Goal: Transaction & Acquisition: Purchase product/service

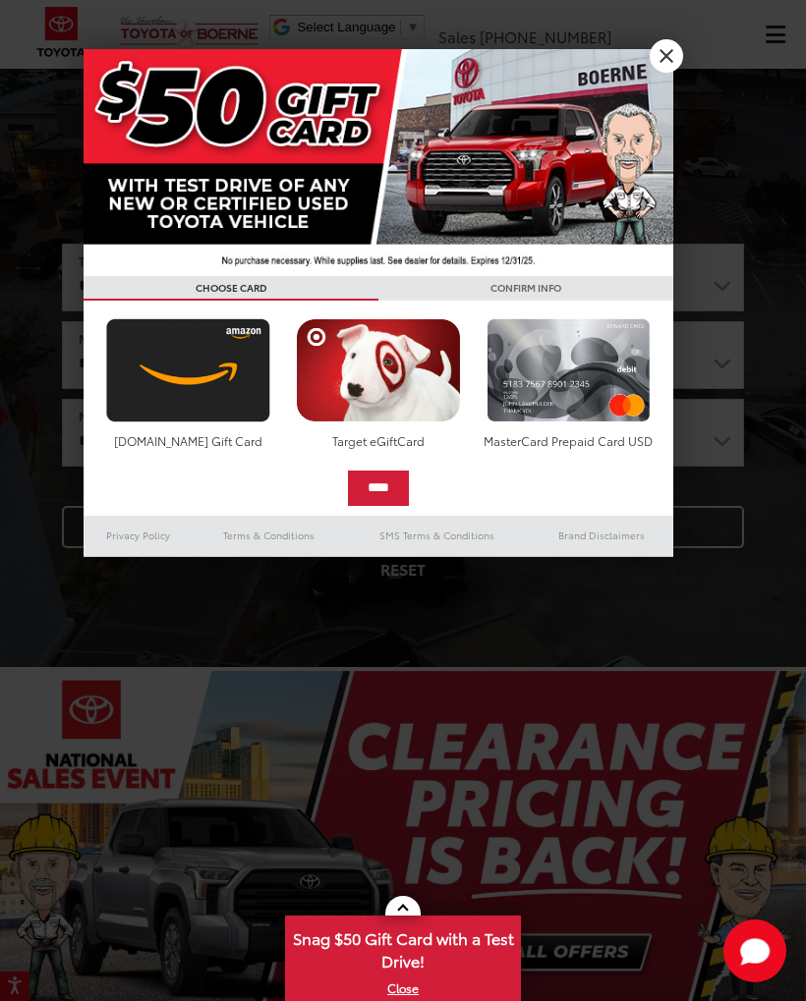
click at [660, 66] on link "X" at bounding box center [666, 55] width 33 height 33
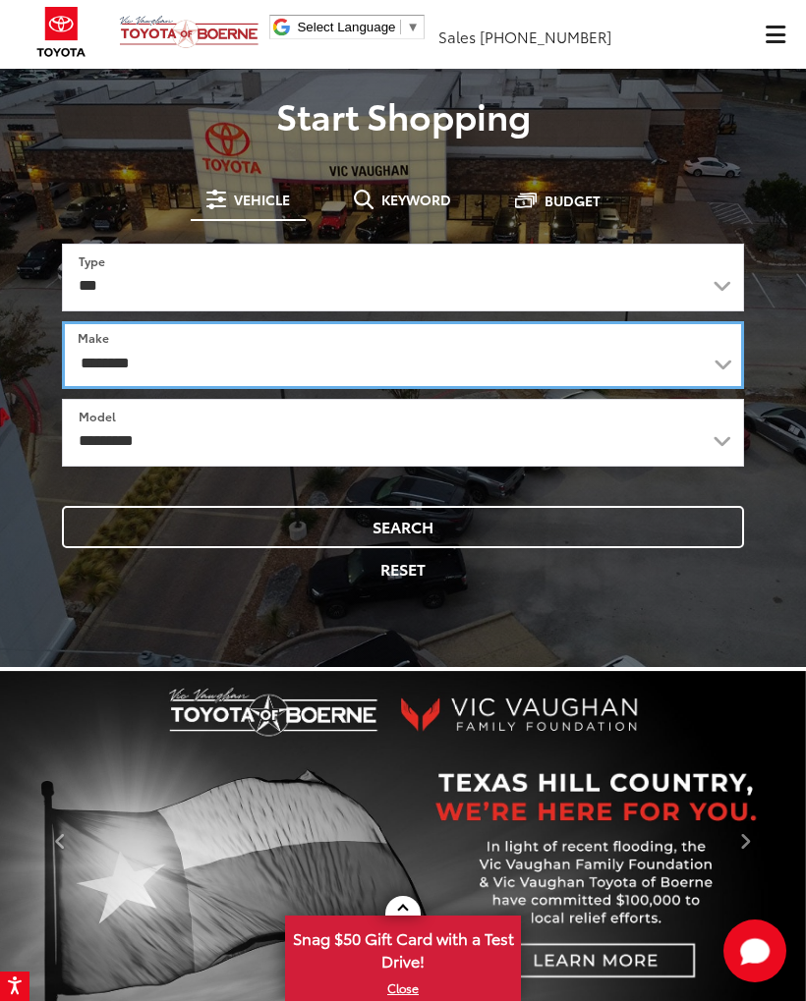
click at [105, 362] on select "**********" at bounding box center [403, 355] width 682 height 68
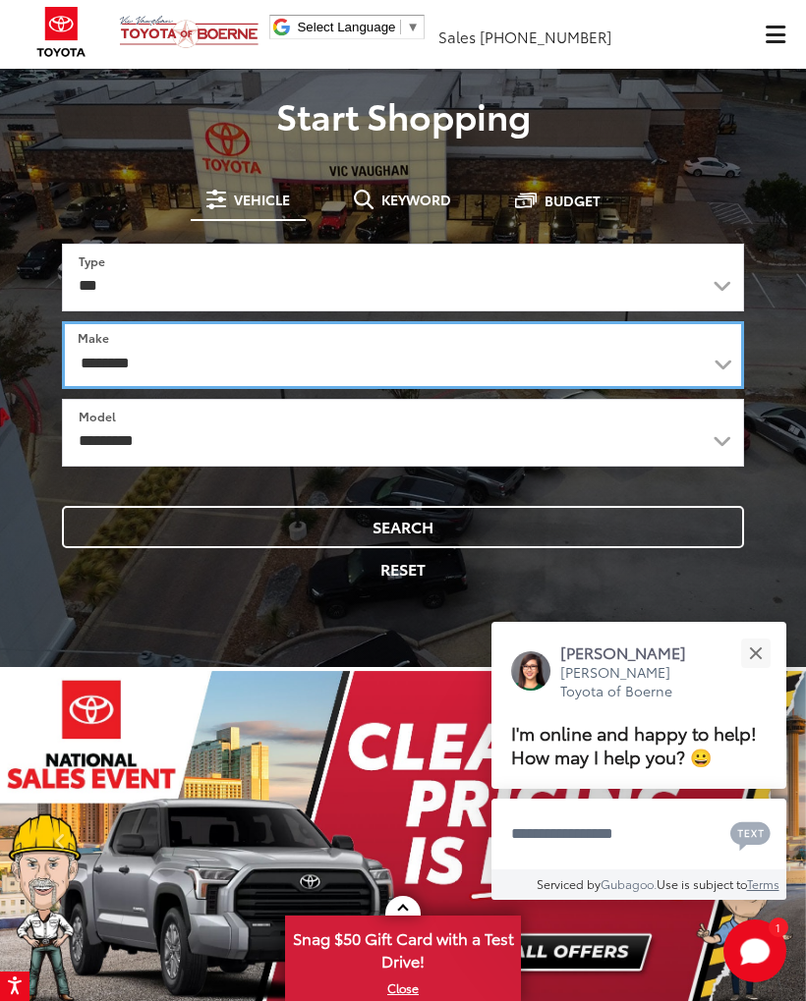
select select "******"
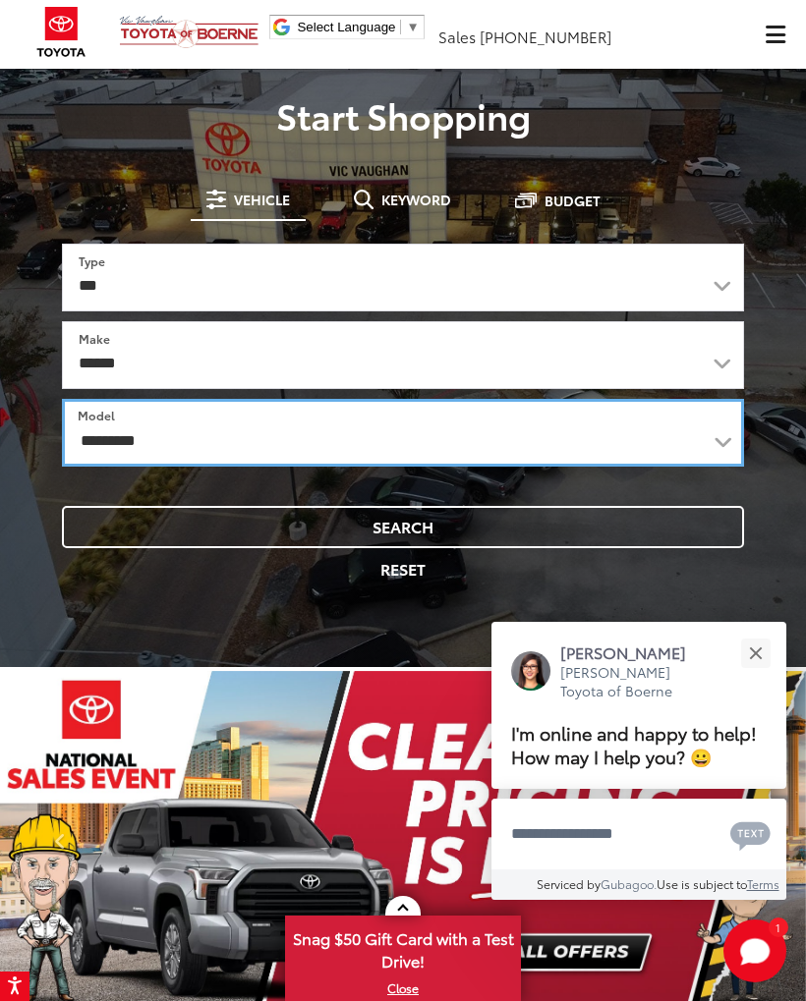
click at [106, 433] on select "**********" at bounding box center [403, 433] width 682 height 68
select select "*****"
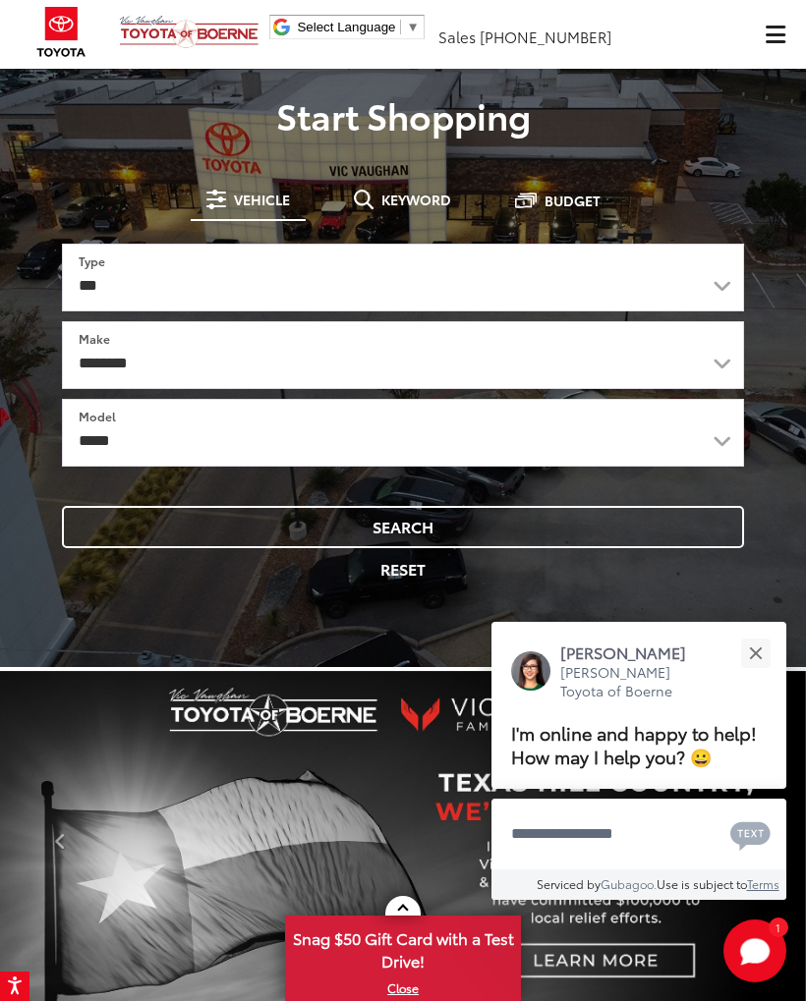
click at [181, 527] on button "Search" at bounding box center [403, 527] width 682 height 42
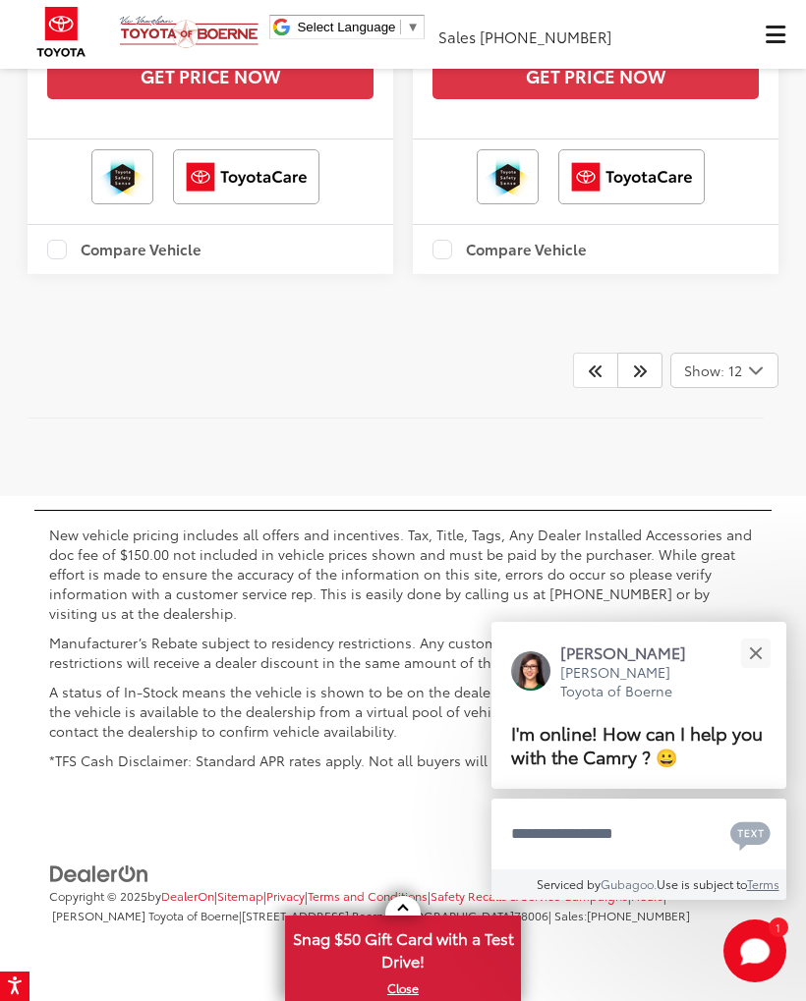
scroll to position [7161, 0]
click at [648, 388] on link at bounding box center [639, 370] width 45 height 35
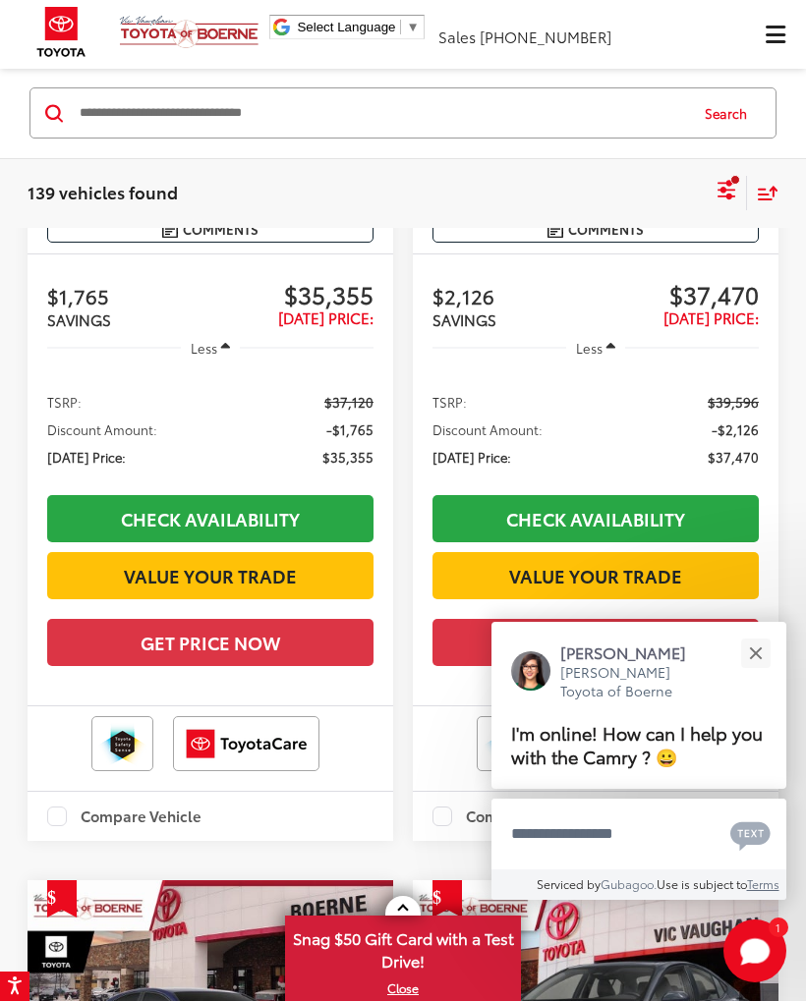
scroll to position [146, 0]
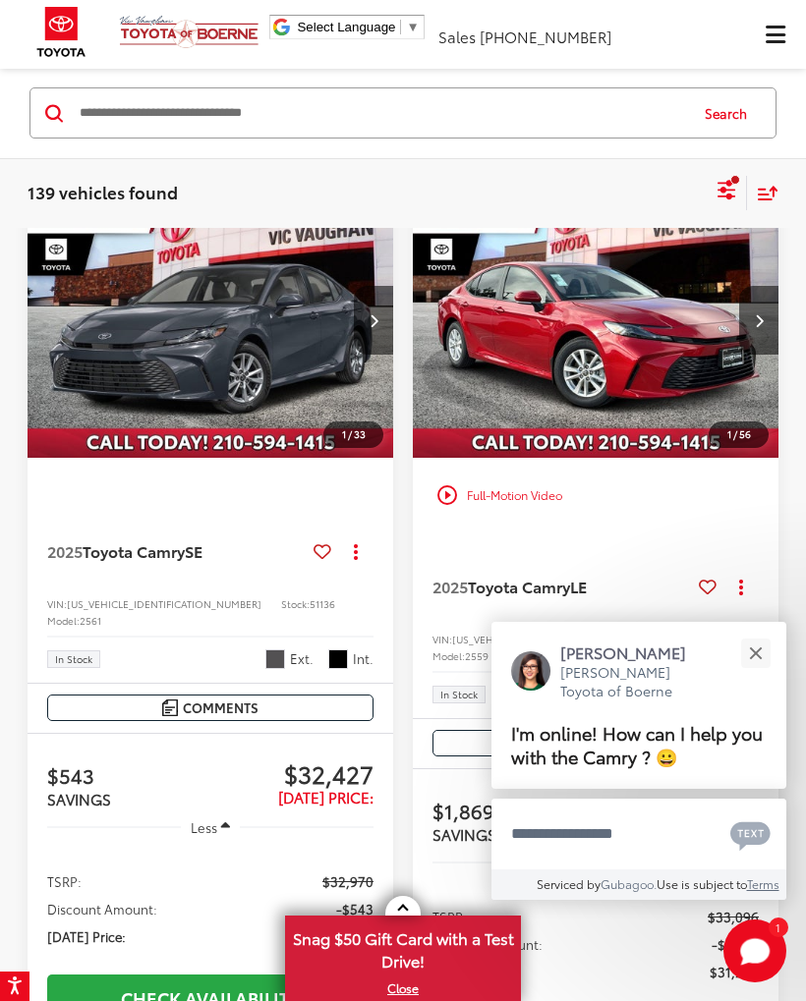
click at [758, 657] on div "Close" at bounding box center [755, 653] width 13 height 13
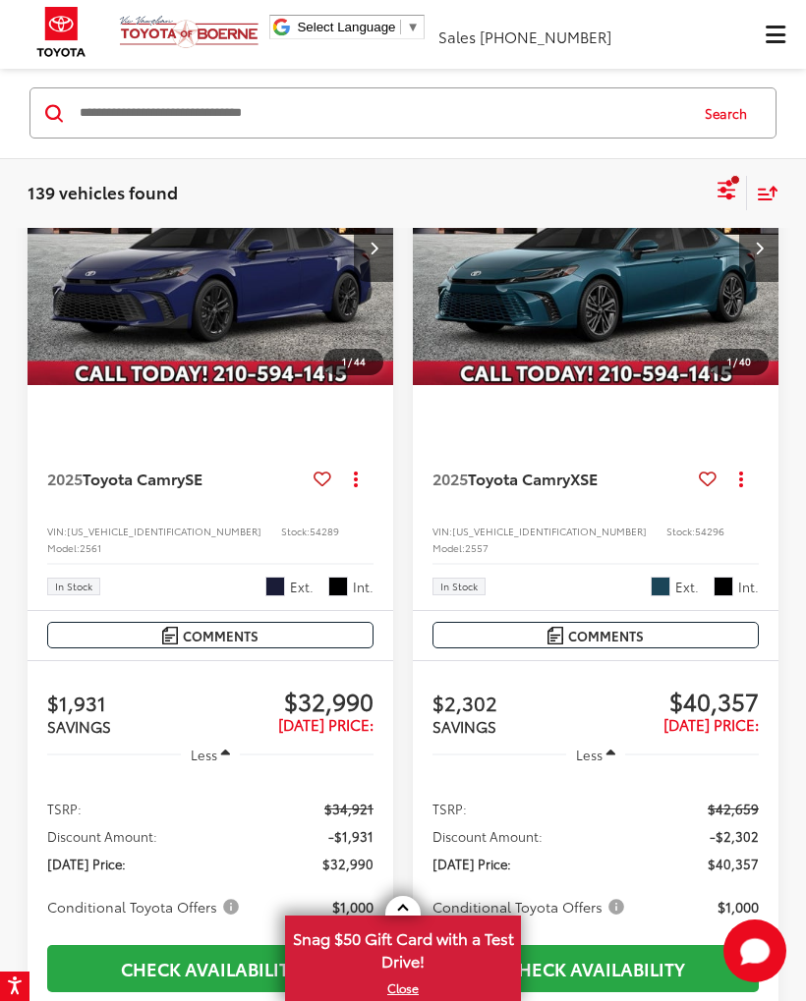
scroll to position [6657, 0]
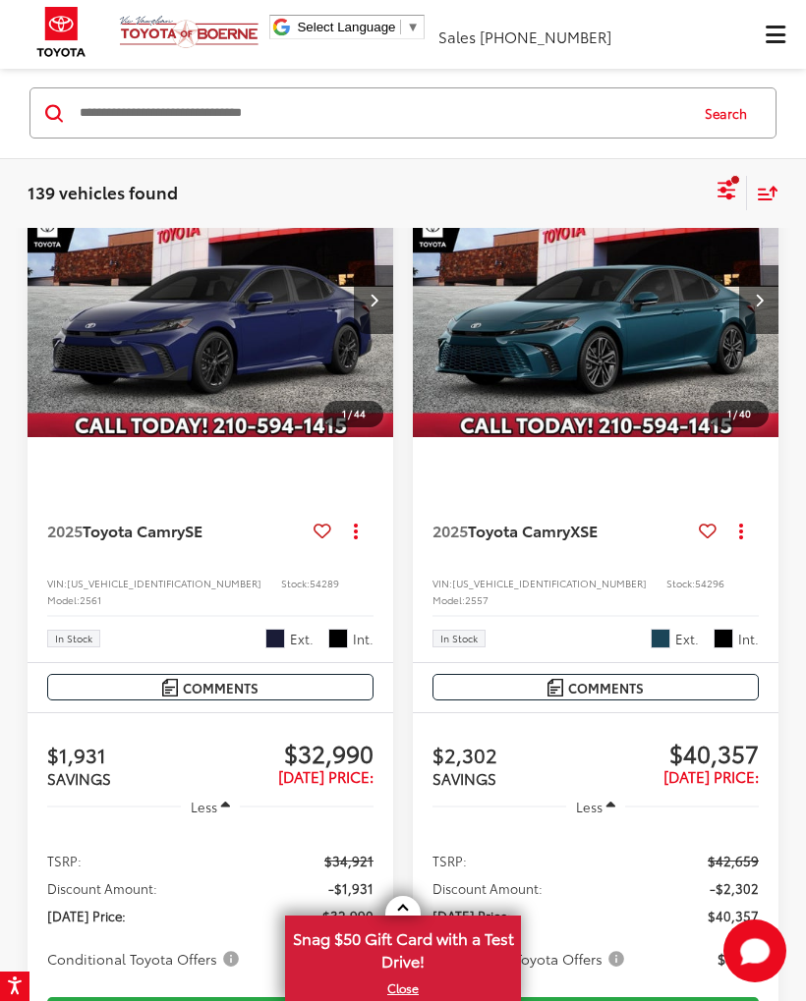
click at [74, 438] on img "2025 Toyota Camry SE 0" at bounding box center [211, 300] width 369 height 276
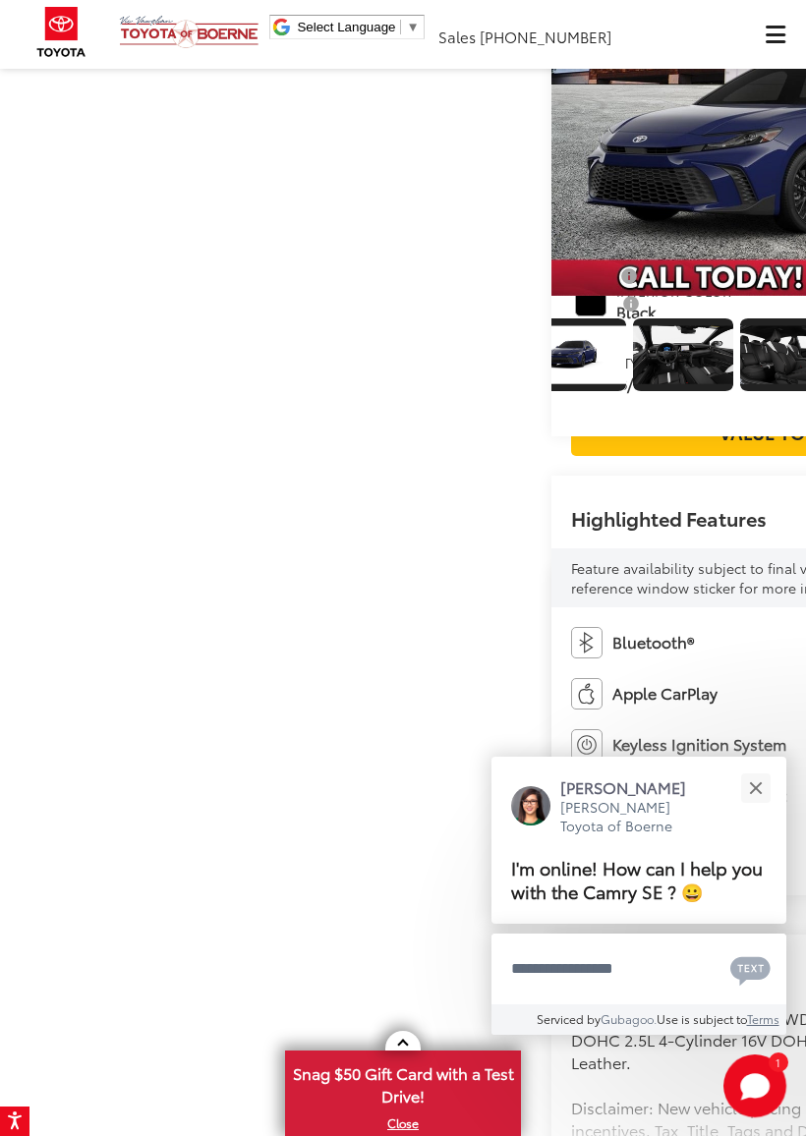
scroll to position [0, 6588]
click at [632, 384] on img "Expand Photo 40" at bounding box center [683, 355] width 102 height 58
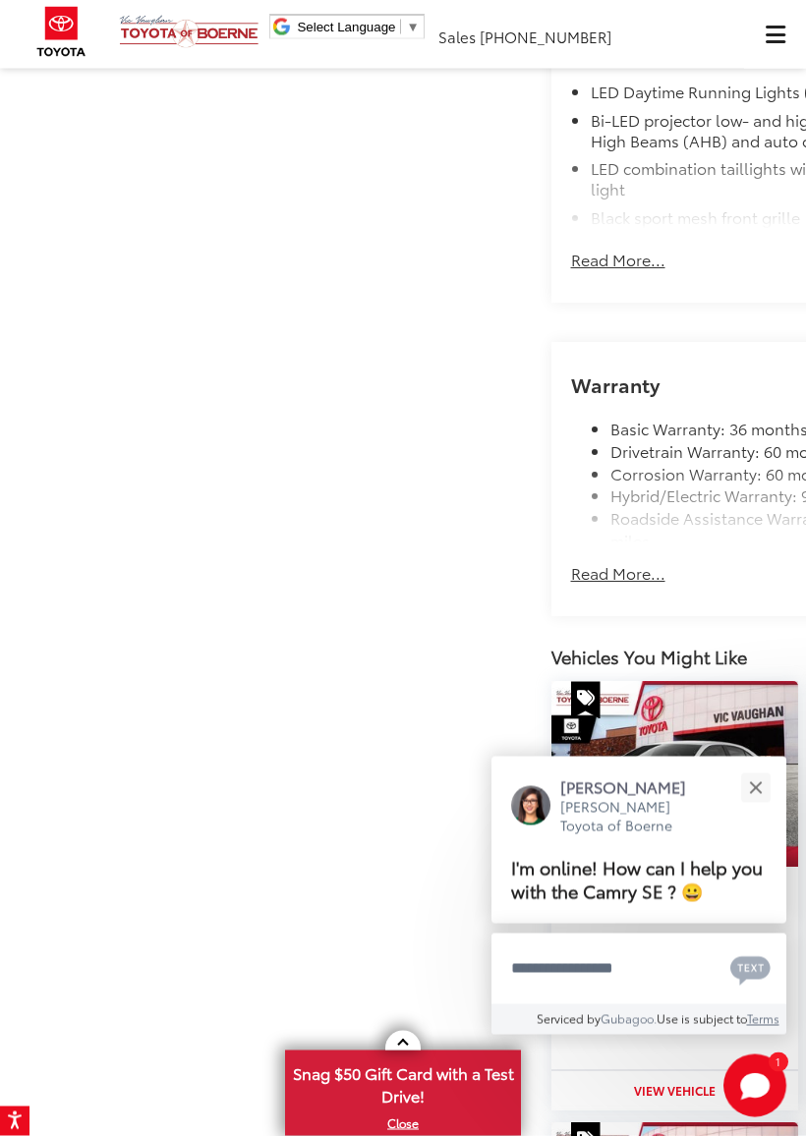
scroll to position [2079, 0]
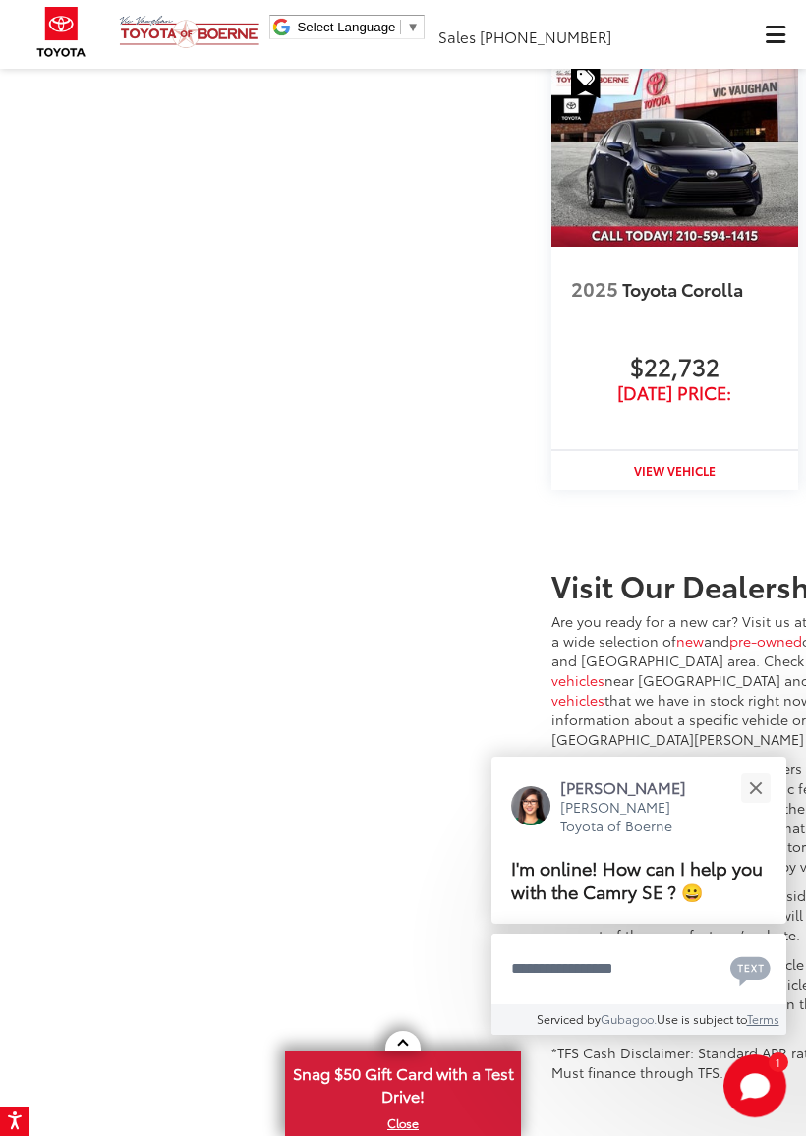
scroll to position [3253, 0]
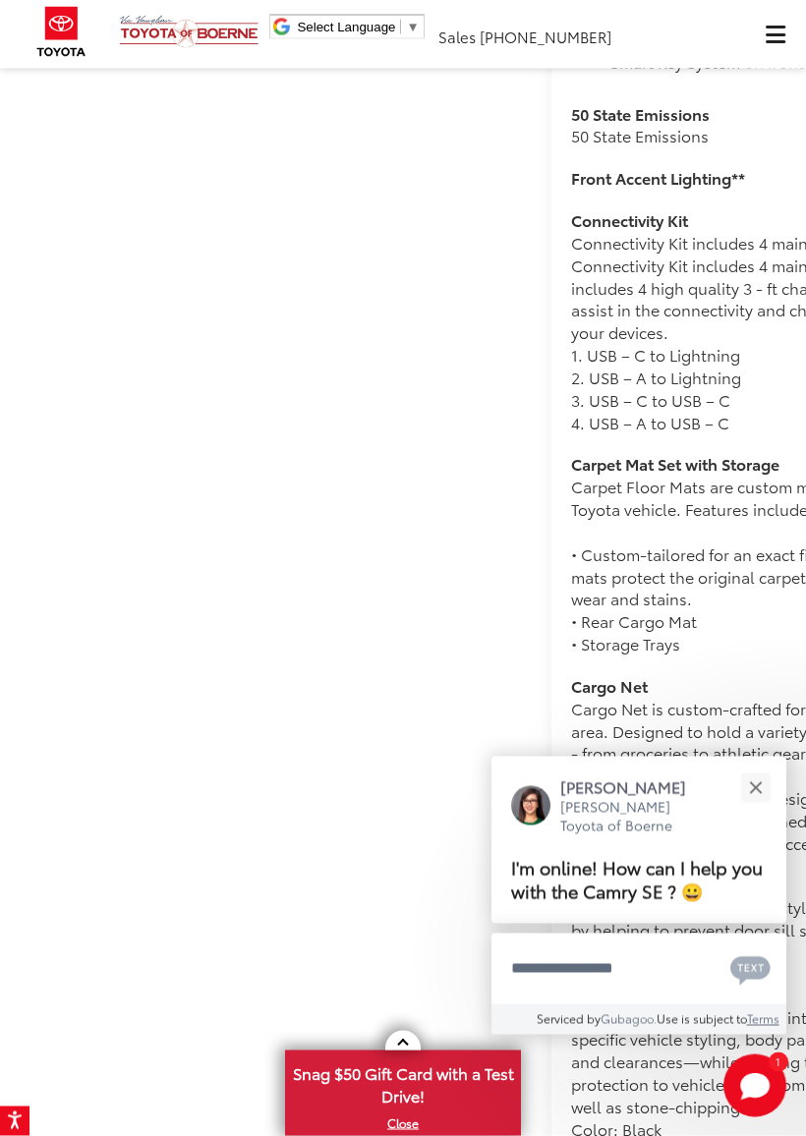
scroll to position [1946, 0]
click at [753, 790] on button "Close" at bounding box center [755, 788] width 42 height 42
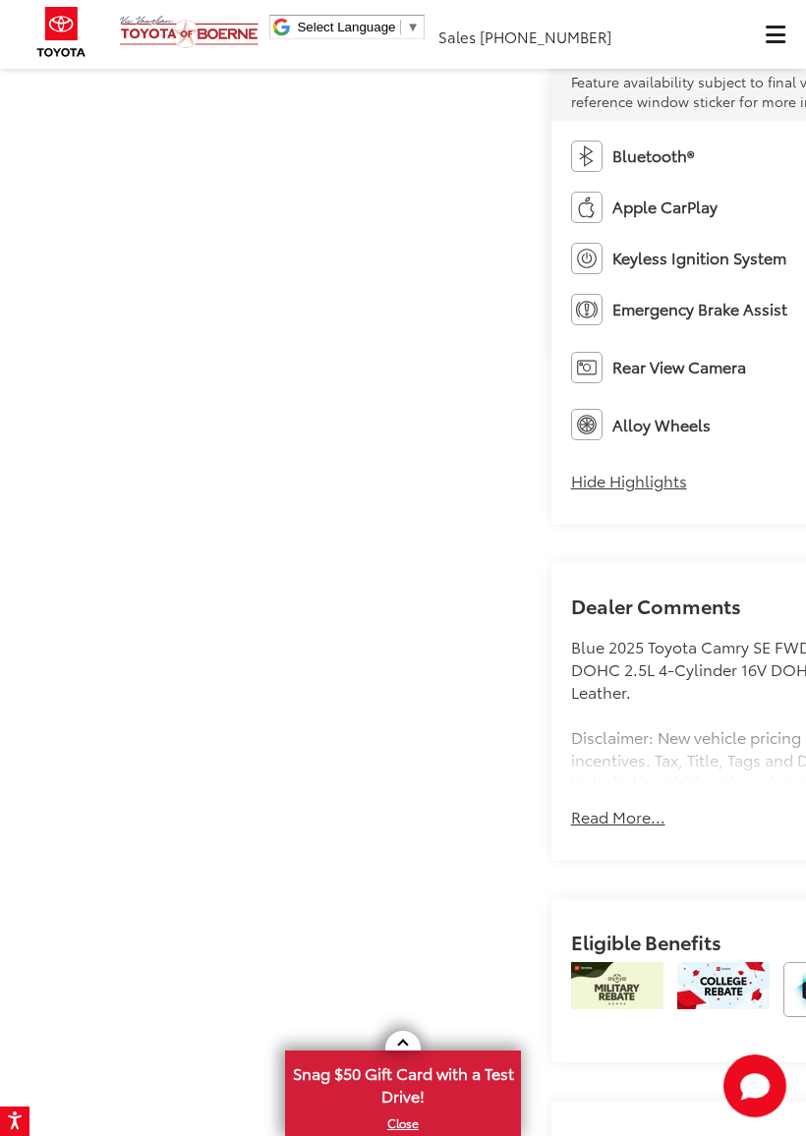
scroll to position [712, 0]
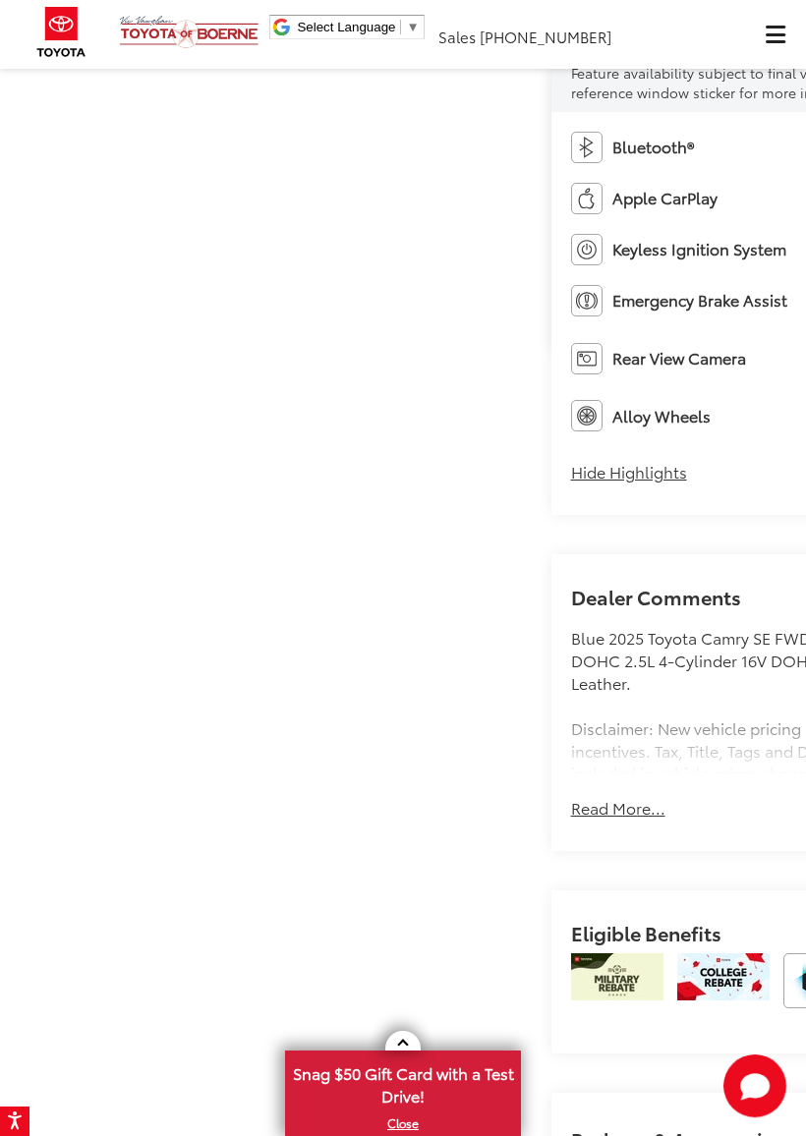
click at [571, 28] on button "Get Price Now" at bounding box center [806, 3] width 471 height 47
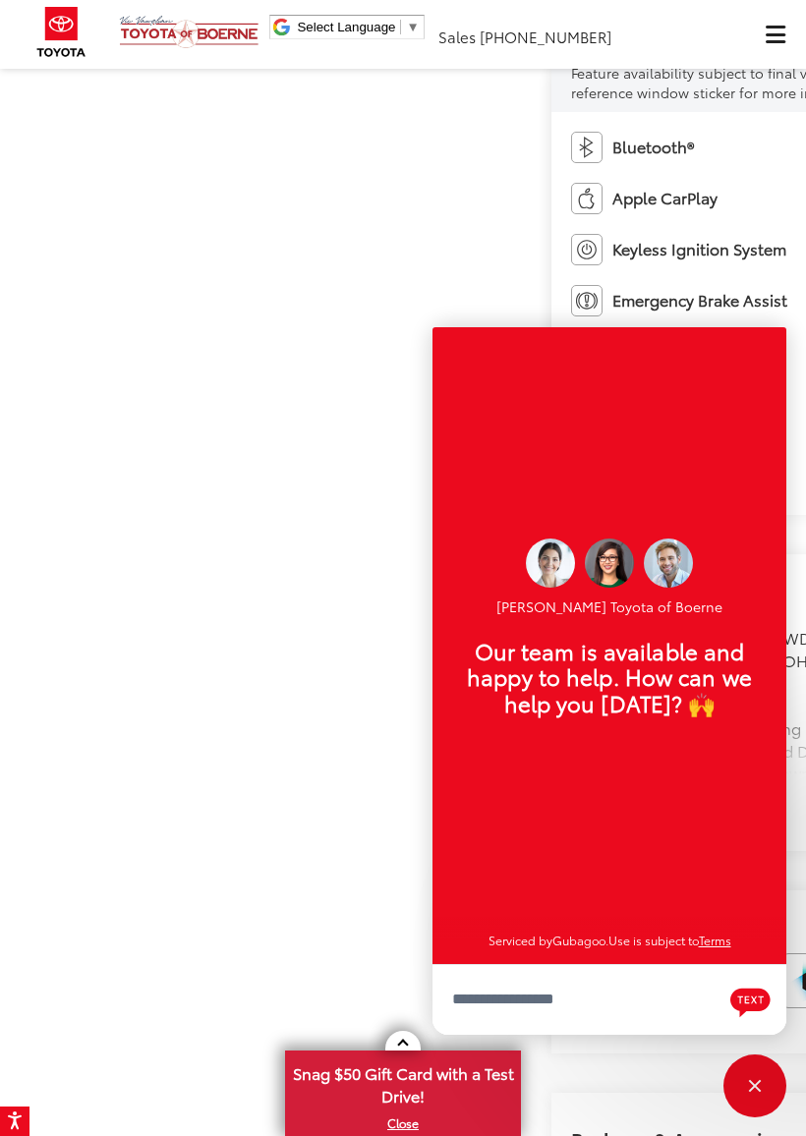
scroll to position [24, 0]
click at [457, 1000] on link "X" at bounding box center [403, 1124] width 232 height 22
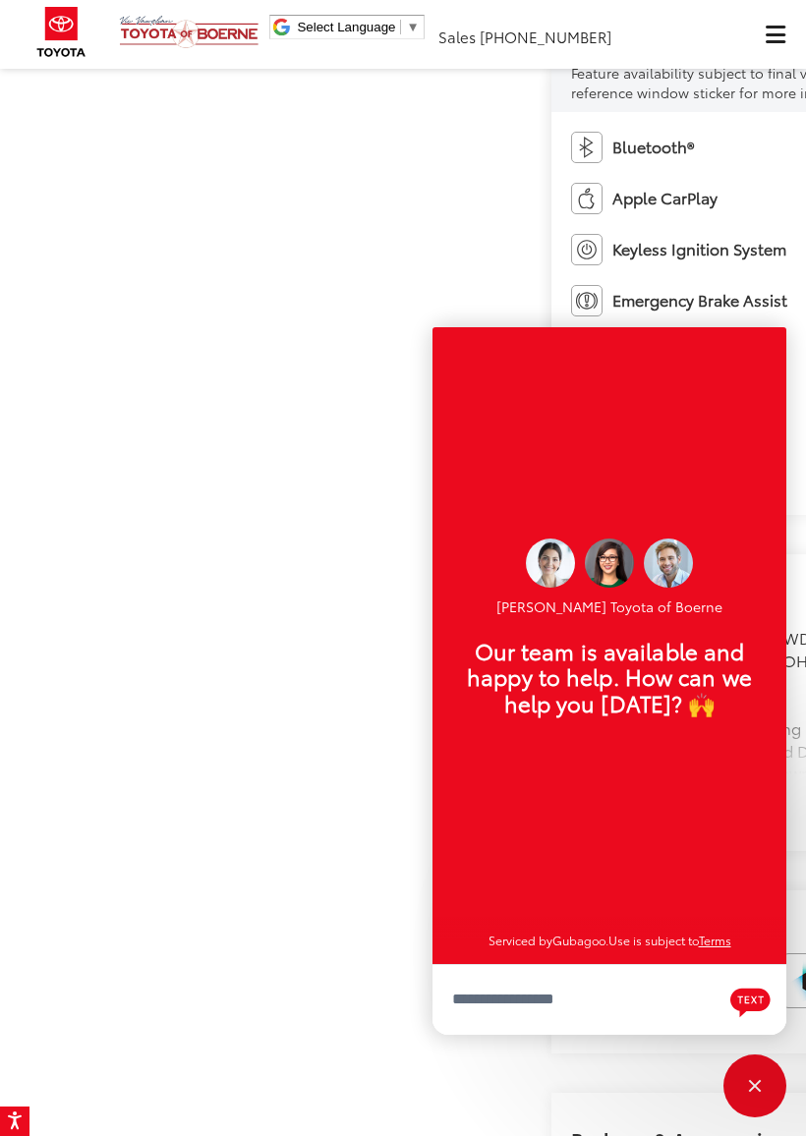
click at [751, 1000] on div "Close" at bounding box center [754, 1086] width 63 height 63
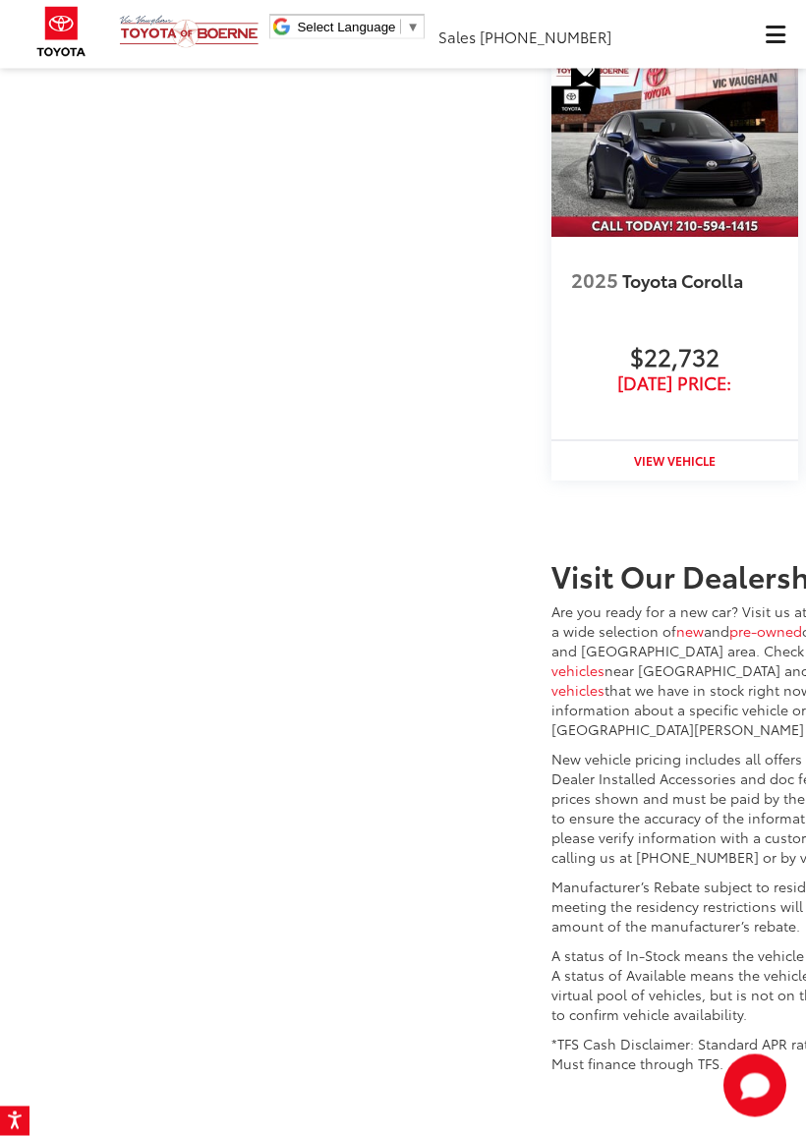
scroll to position [5101, 0]
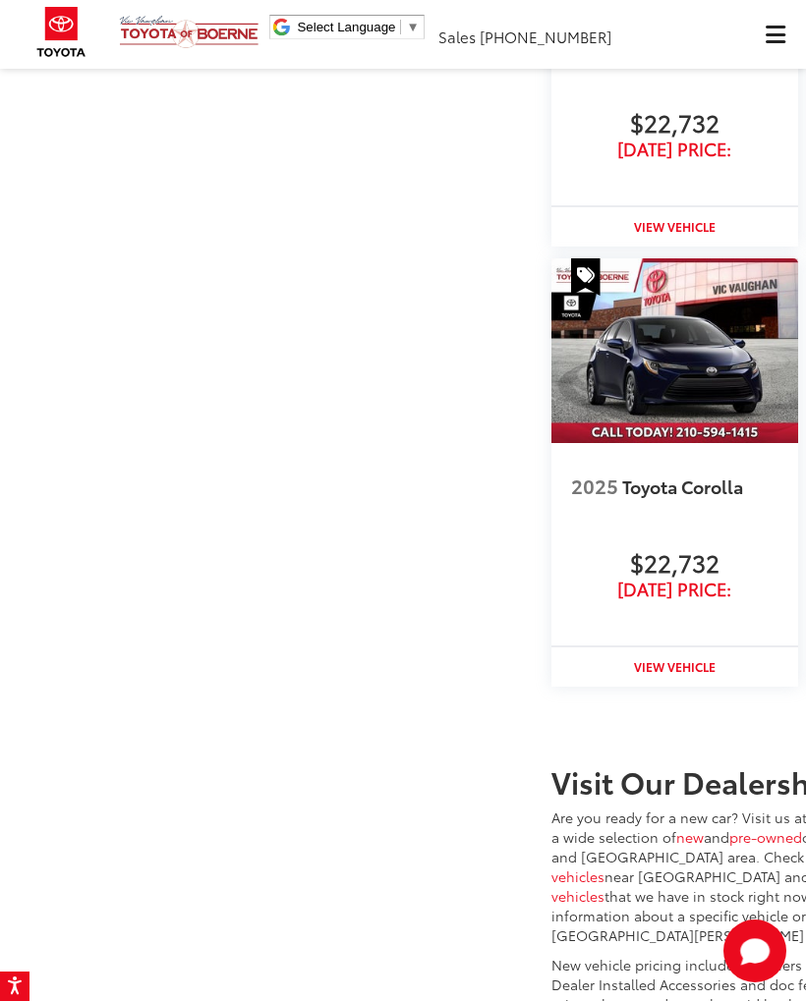
scroll to position [0, 300]
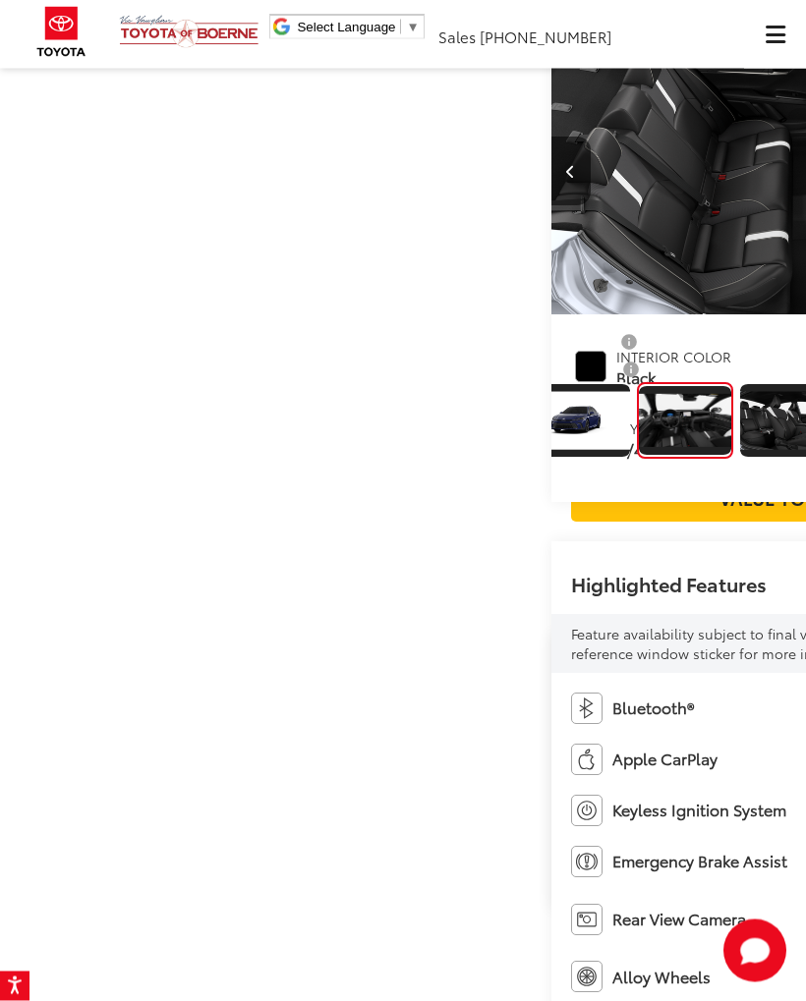
scroll to position [0, 0]
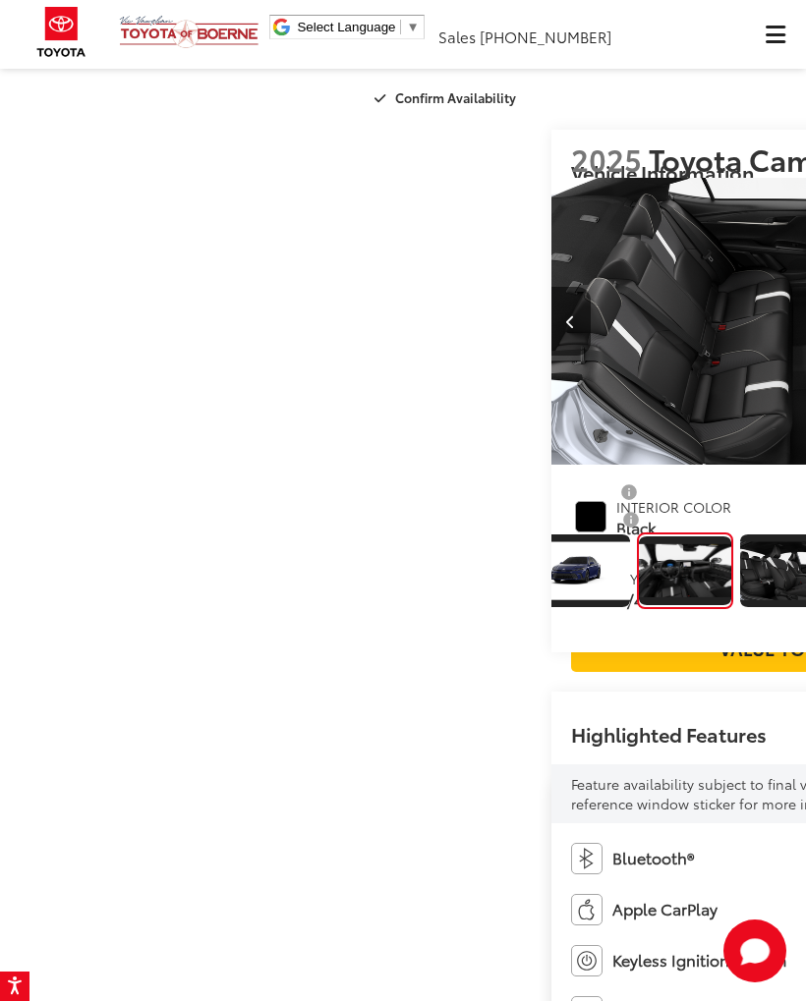
click at [767, 34] on span "Click to show site navigation" at bounding box center [776, 34] width 20 height 1
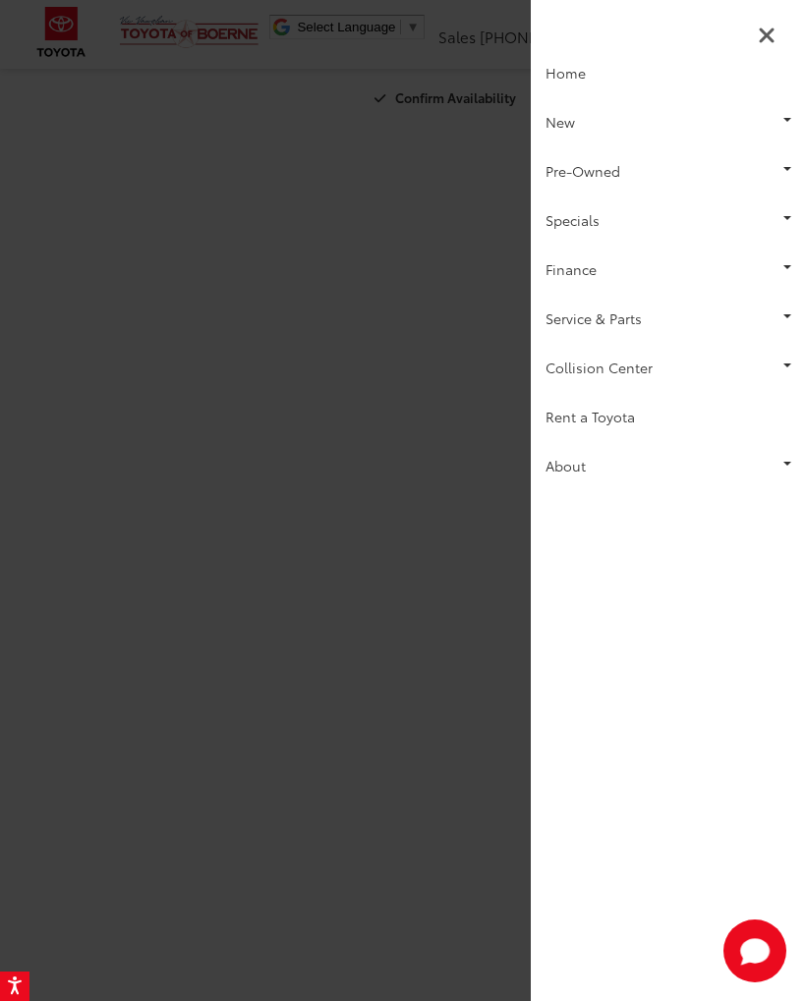
click at [782, 272] on link "Finance" at bounding box center [668, 269] width 275 height 49
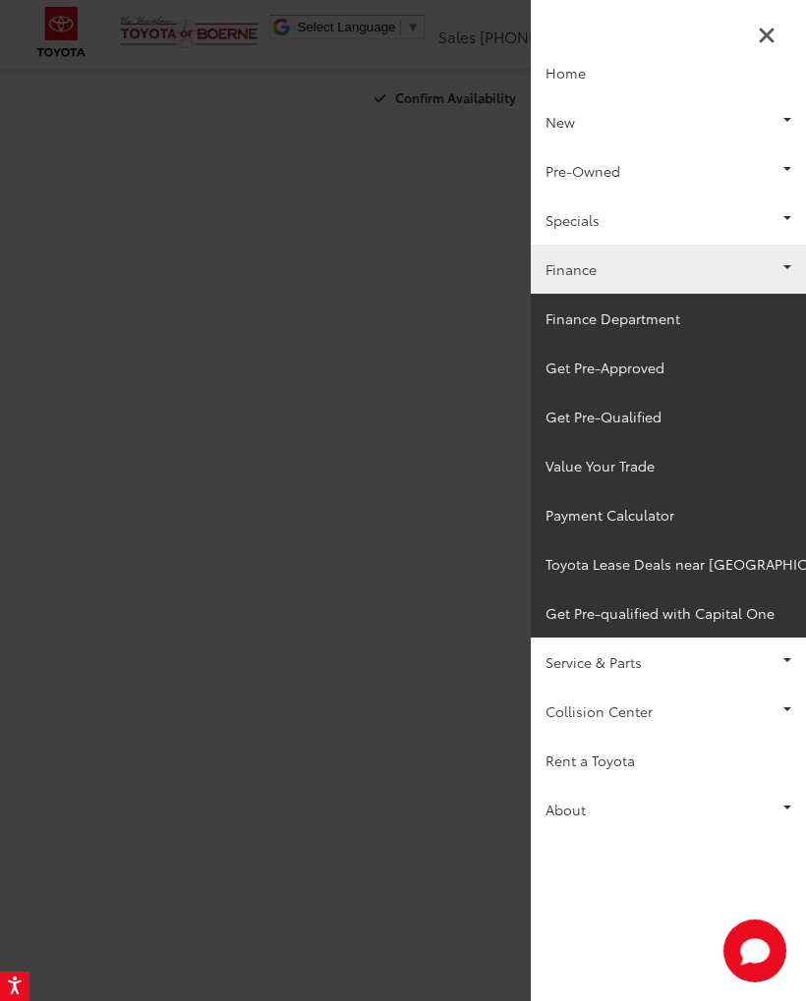
click at [615, 328] on link "Finance Department" at bounding box center [668, 318] width 275 height 49
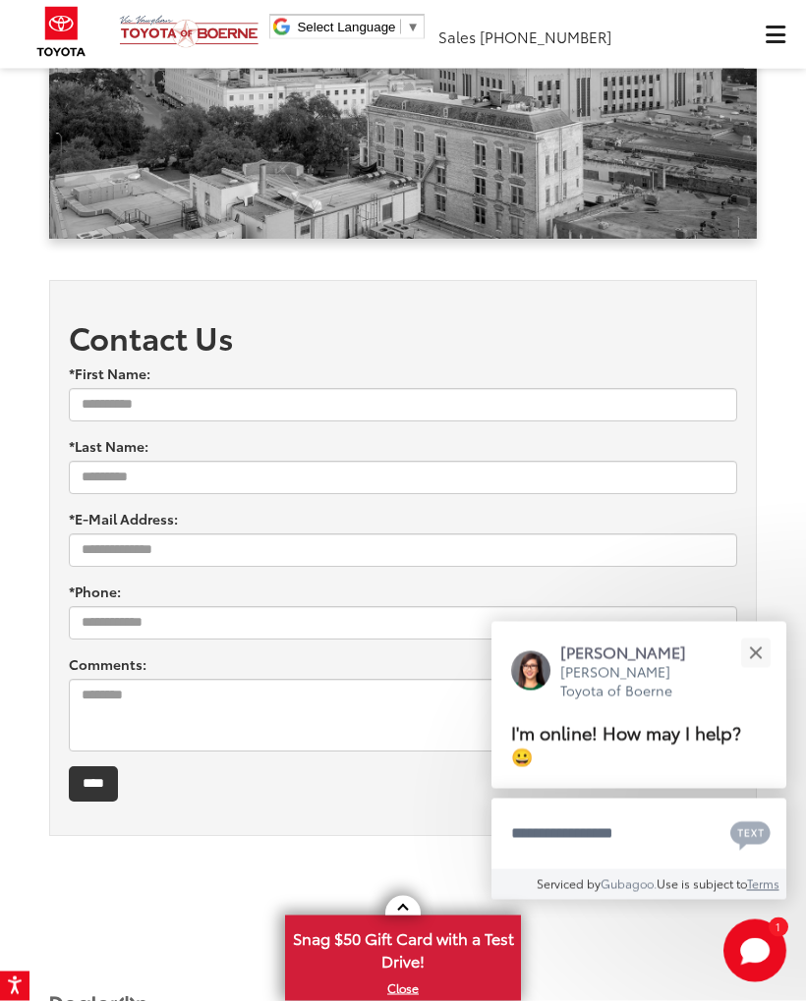
scroll to position [2423, 0]
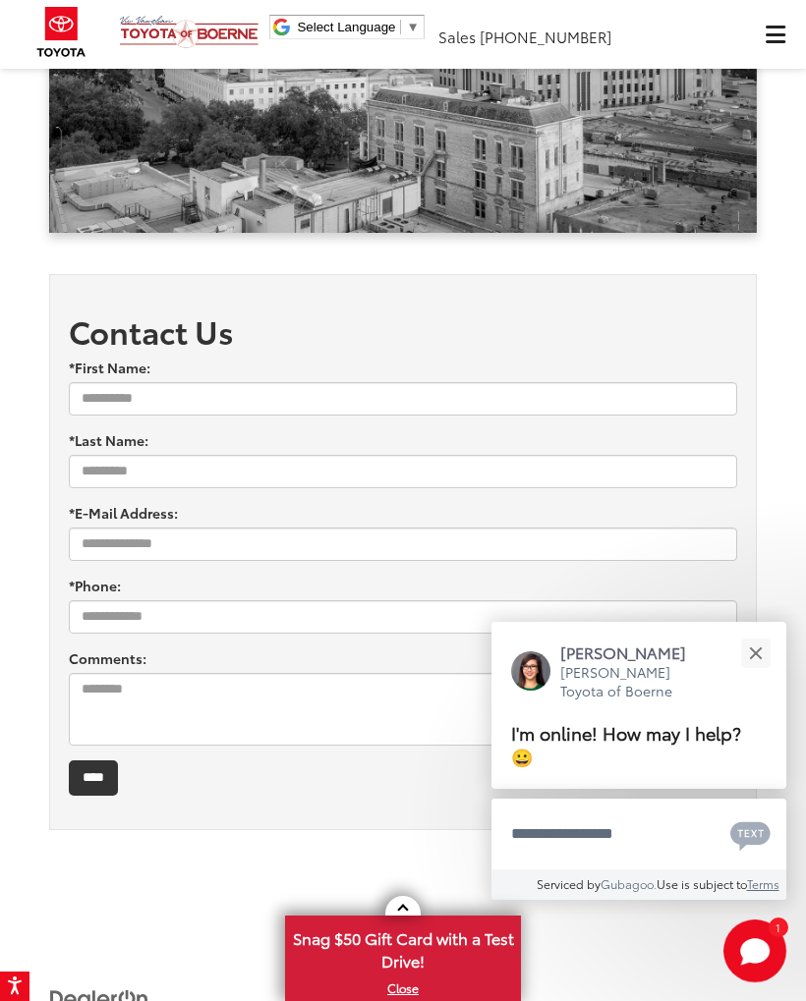
click at [758, 653] on div "Close" at bounding box center [755, 653] width 13 height 13
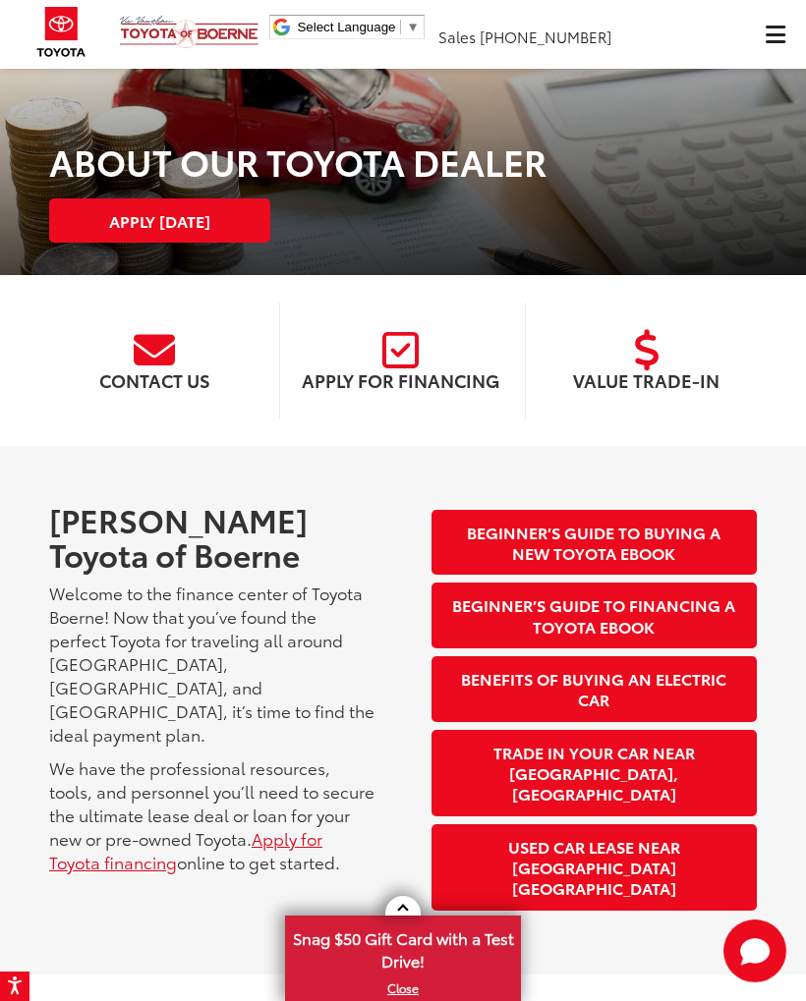
scroll to position [0, 0]
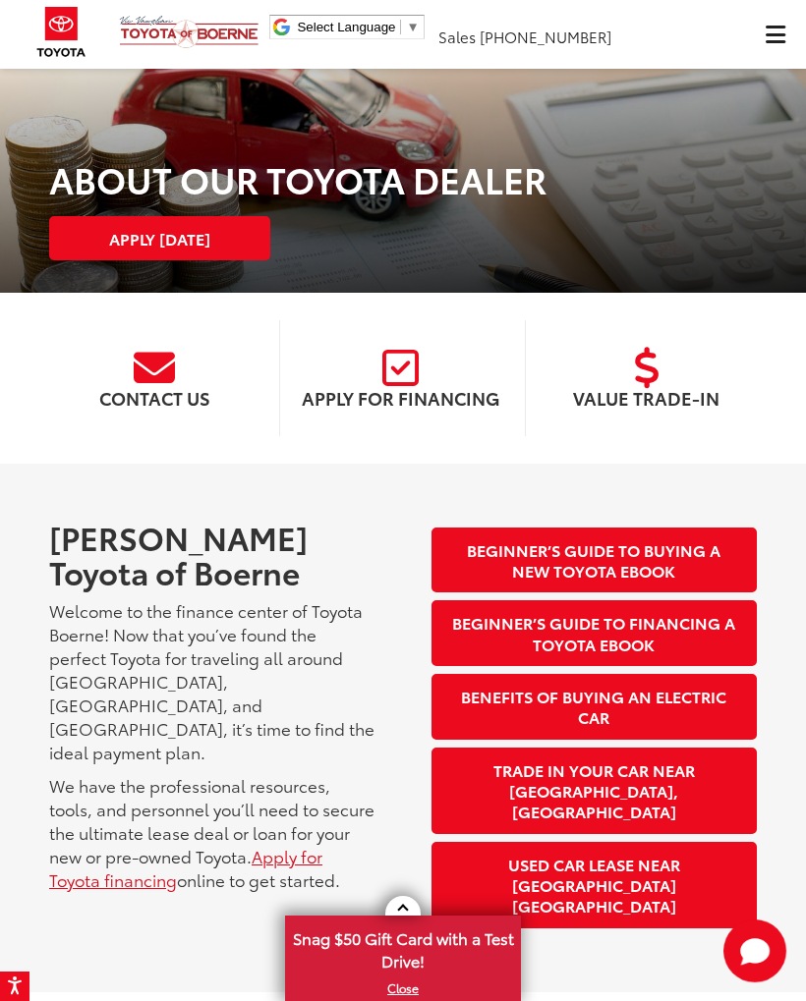
click at [766, 35] on span "Click to show site navigation" at bounding box center [776, 34] width 20 height 1
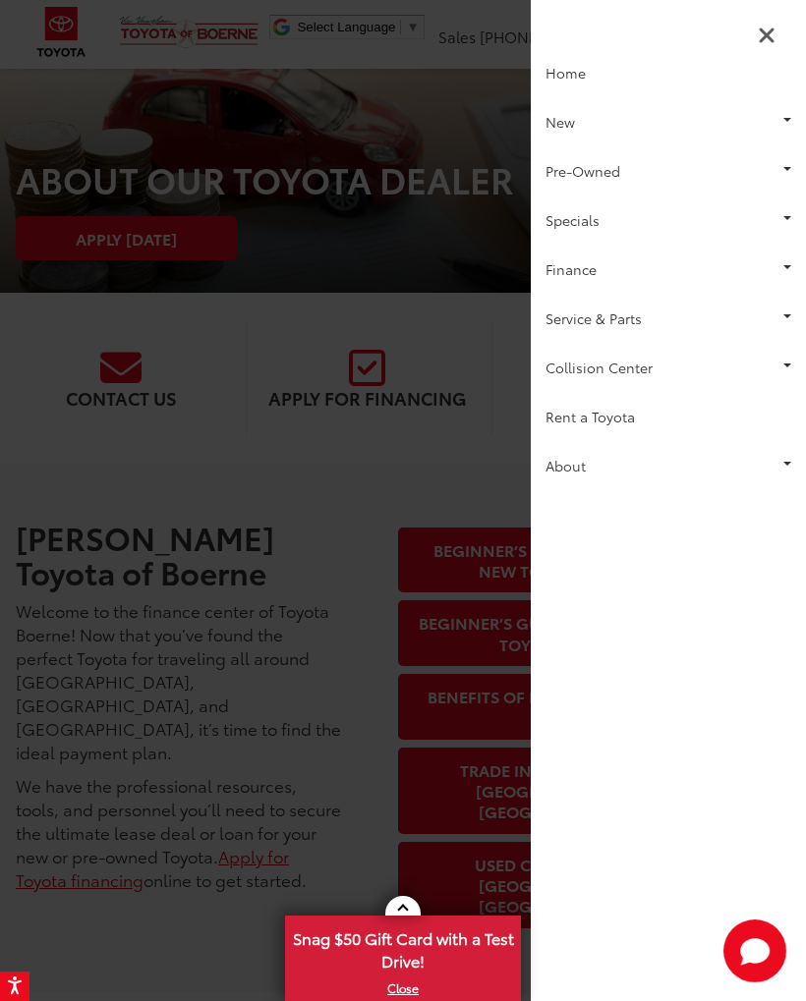
click at [779, 218] on link "Specials" at bounding box center [668, 220] width 275 height 49
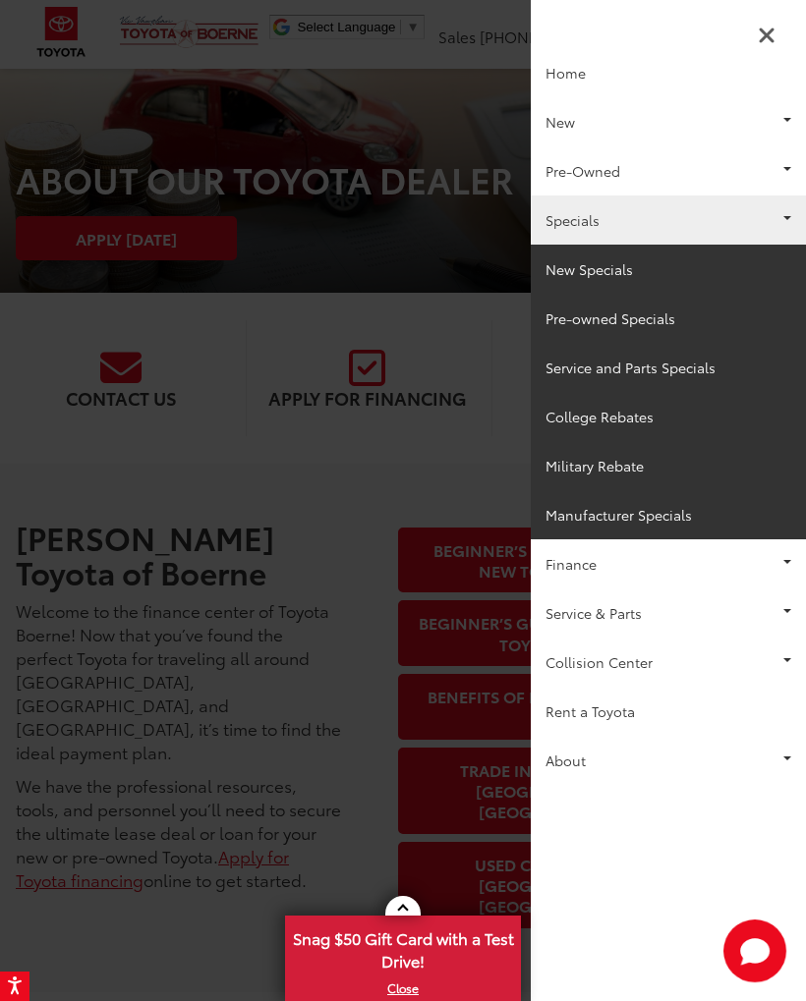
click at [600, 278] on link "New Specials" at bounding box center [668, 269] width 275 height 49
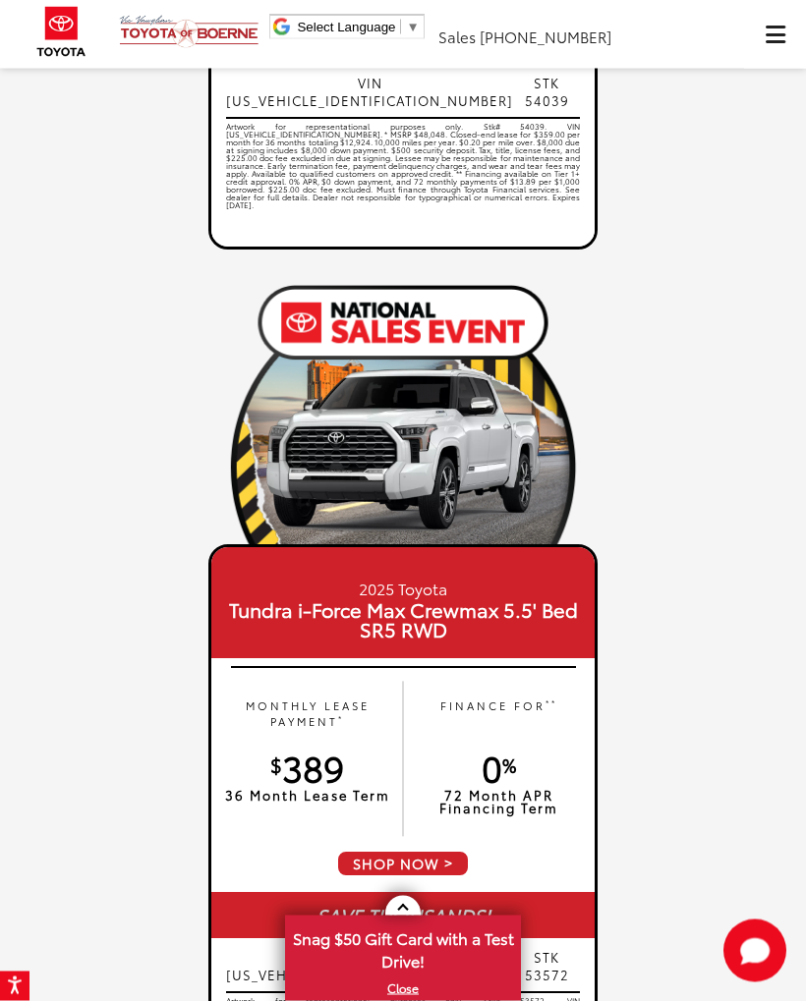
scroll to position [745, 0]
